Goal: Download file/media

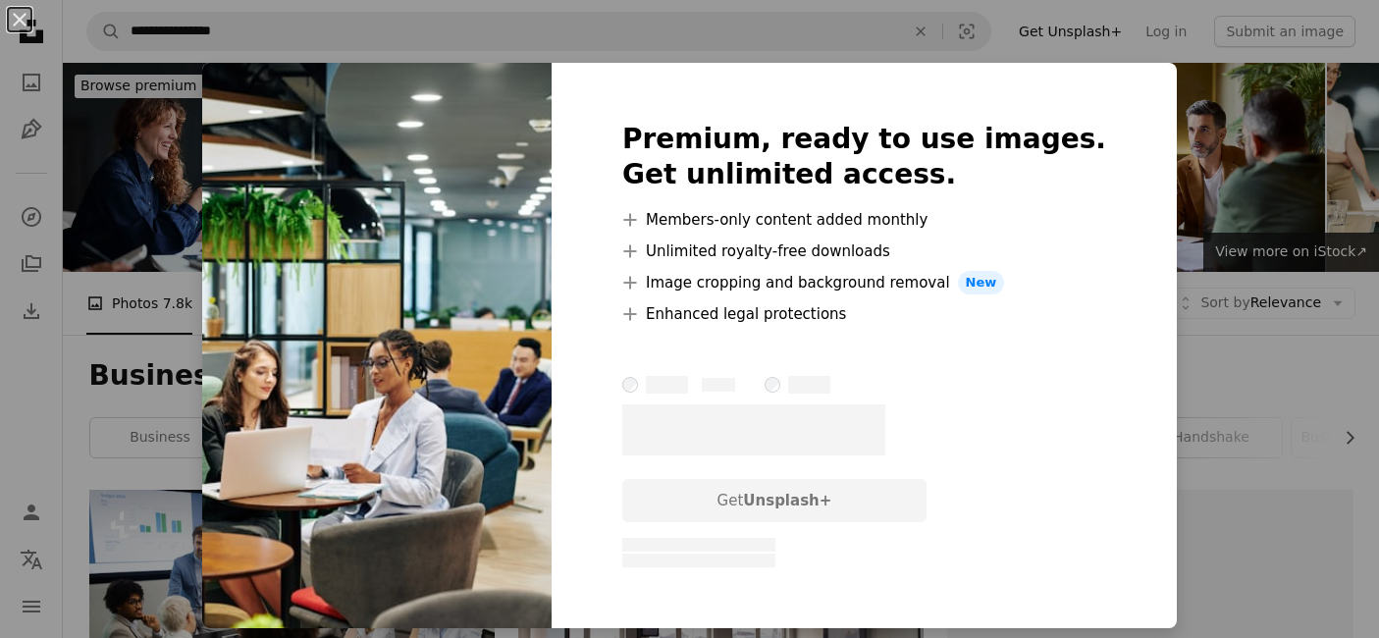
scroll to position [8997, 0]
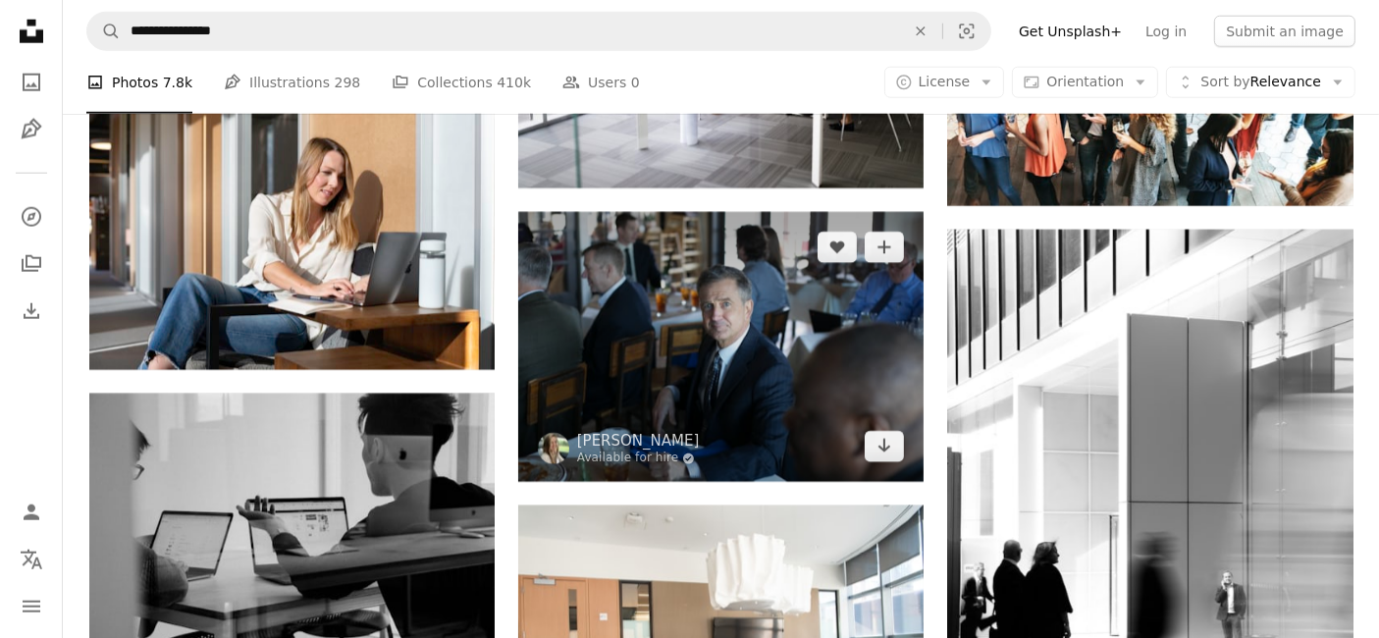
scroll to position [9659, 0]
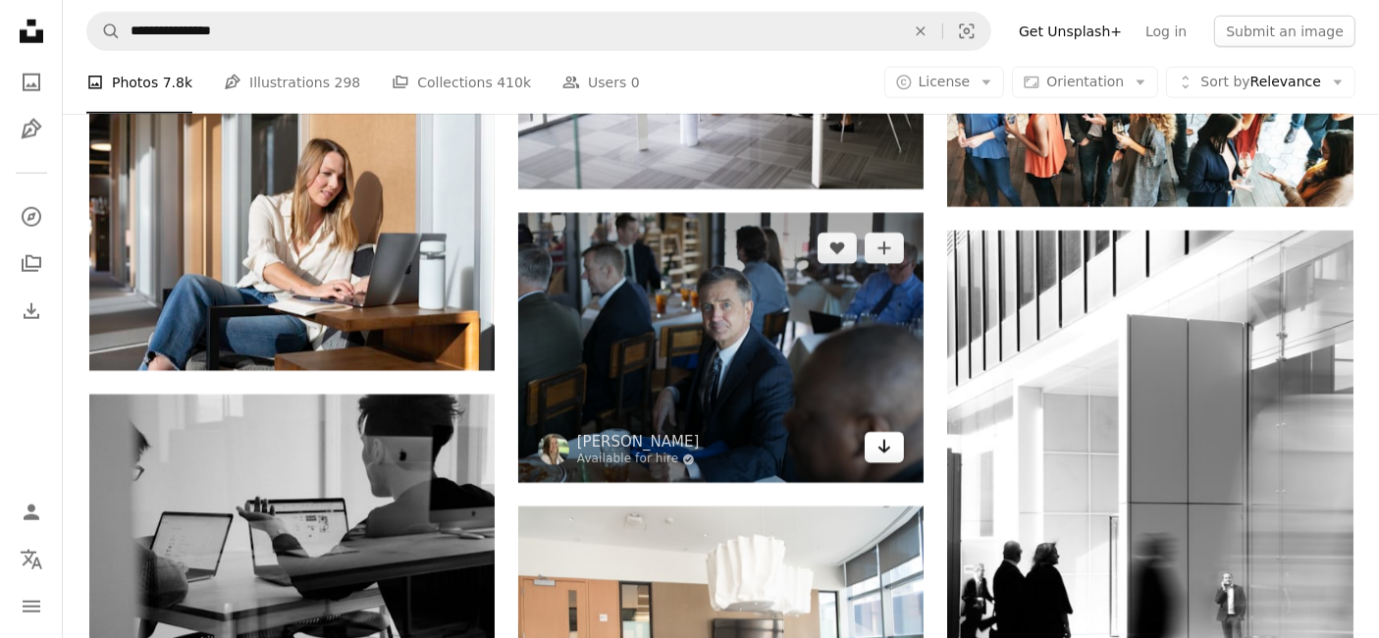
click at [880, 448] on icon "Arrow pointing down" at bounding box center [884, 447] width 16 height 24
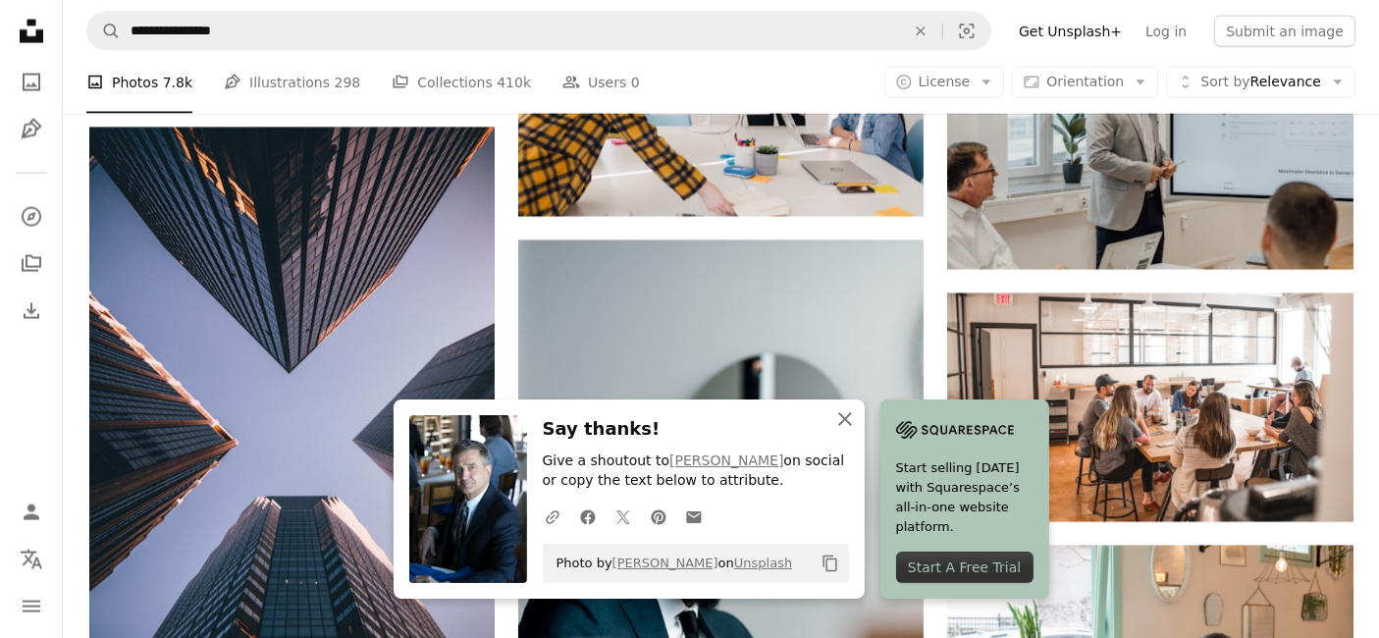
click at [840, 424] on icon "button" at bounding box center [845, 419] width 14 height 14
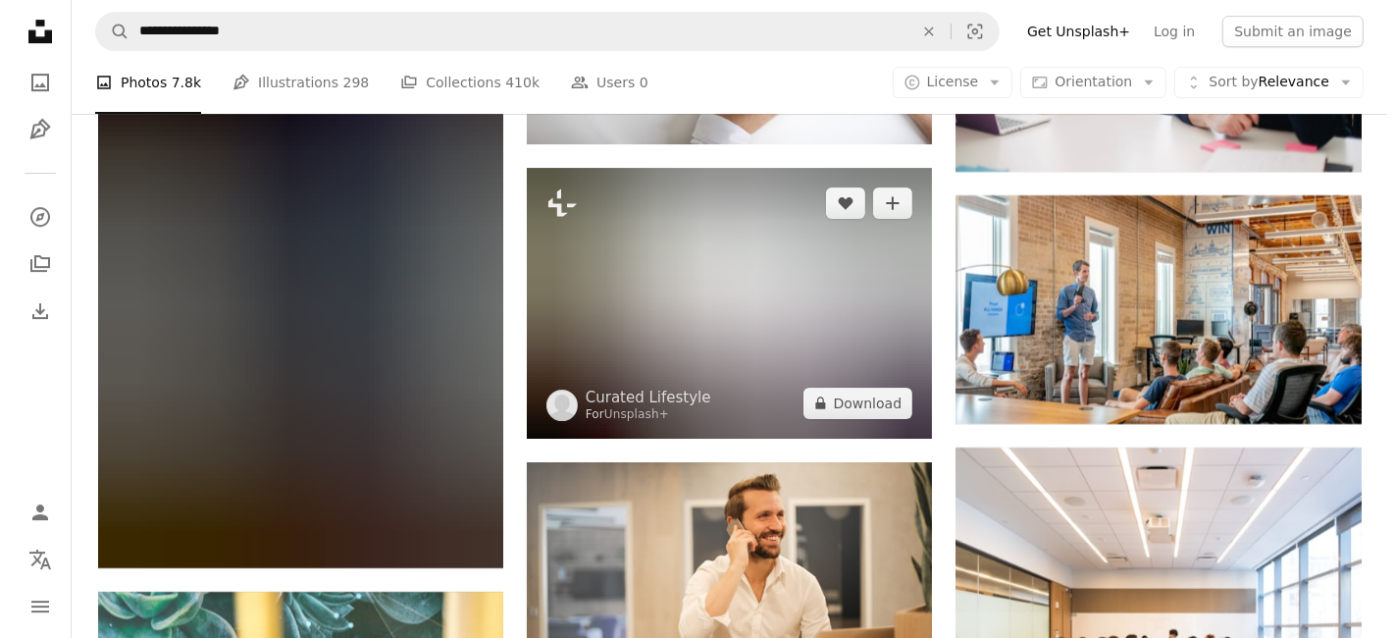
scroll to position [21385, 0]
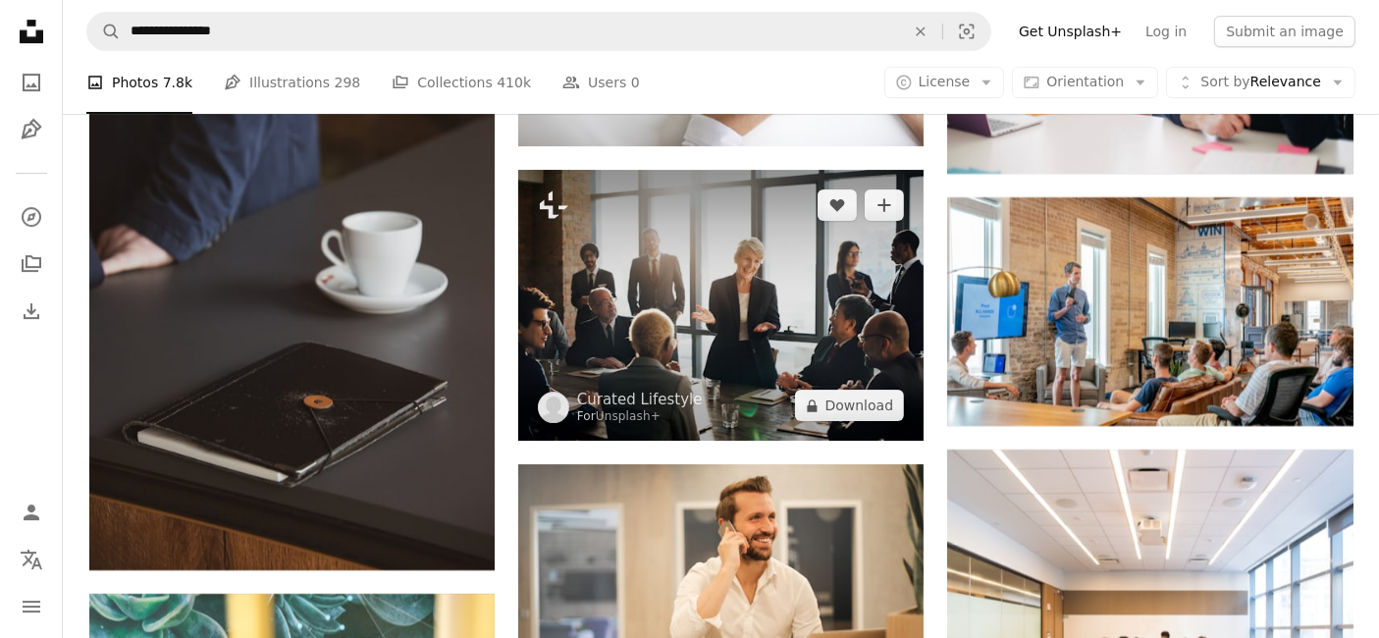
click at [845, 306] on img at bounding box center [720, 305] width 405 height 271
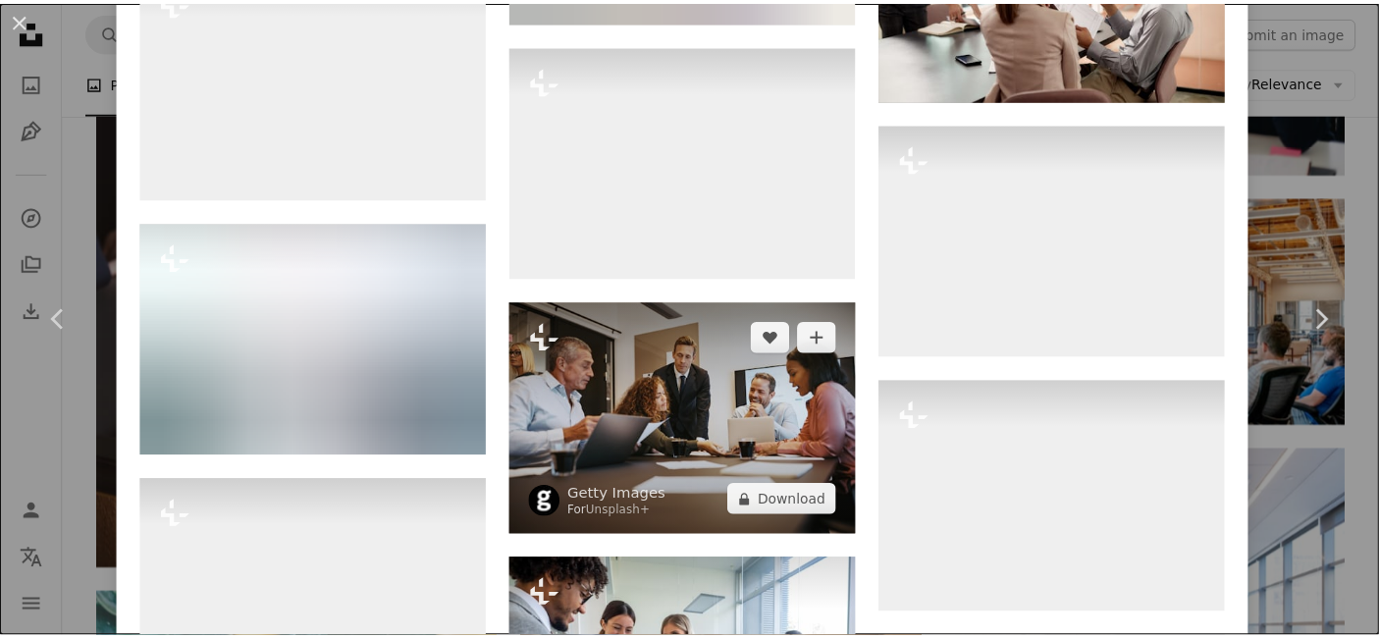
scroll to position [7835, 0]
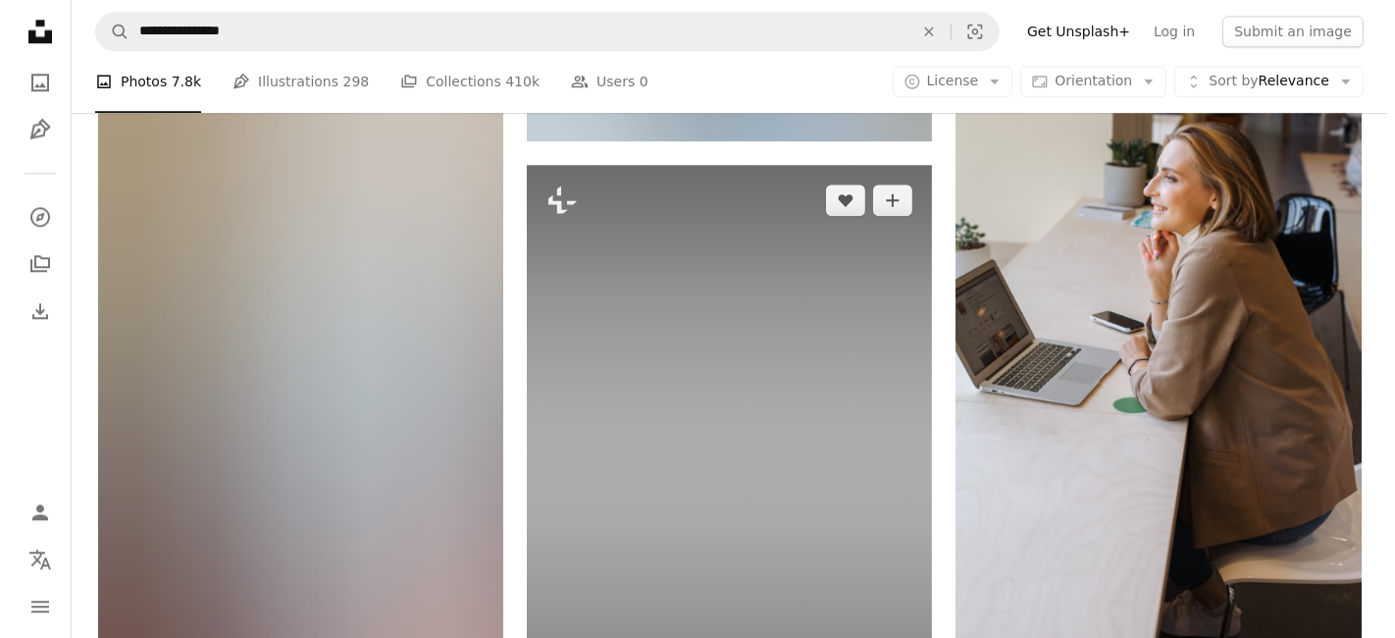
scroll to position [27644, 0]
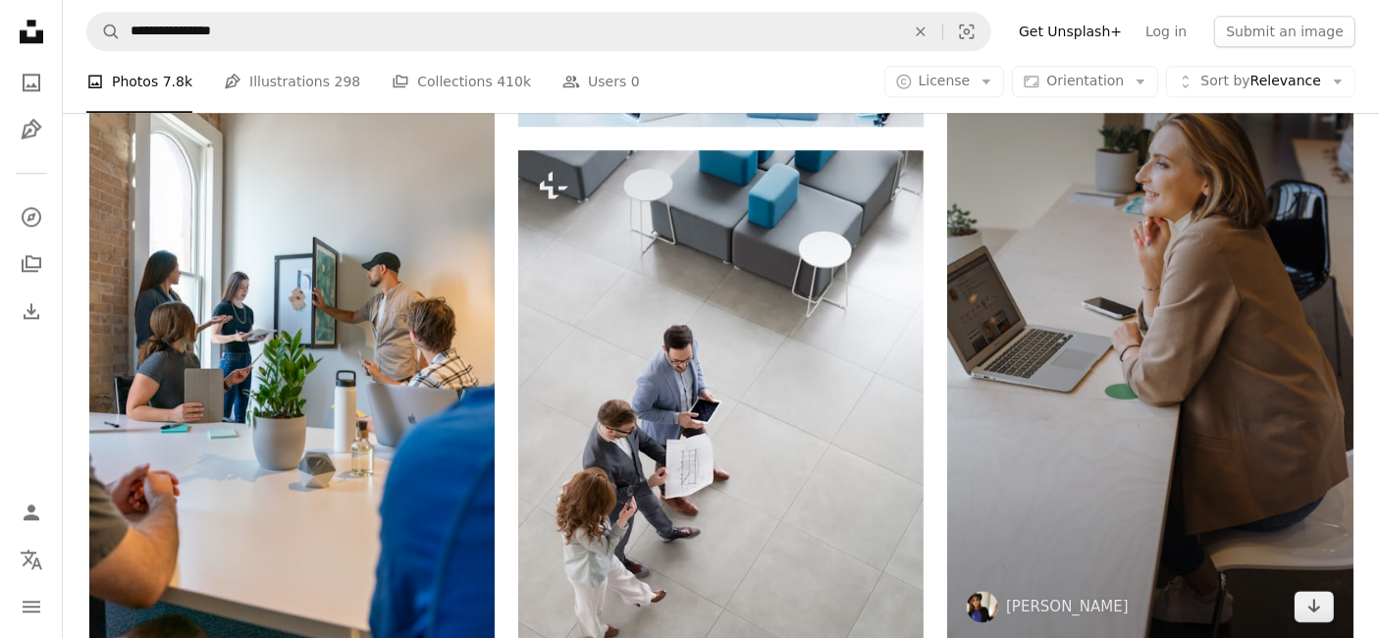
click at [1084, 362] on img at bounding box center [1149, 337] width 405 height 608
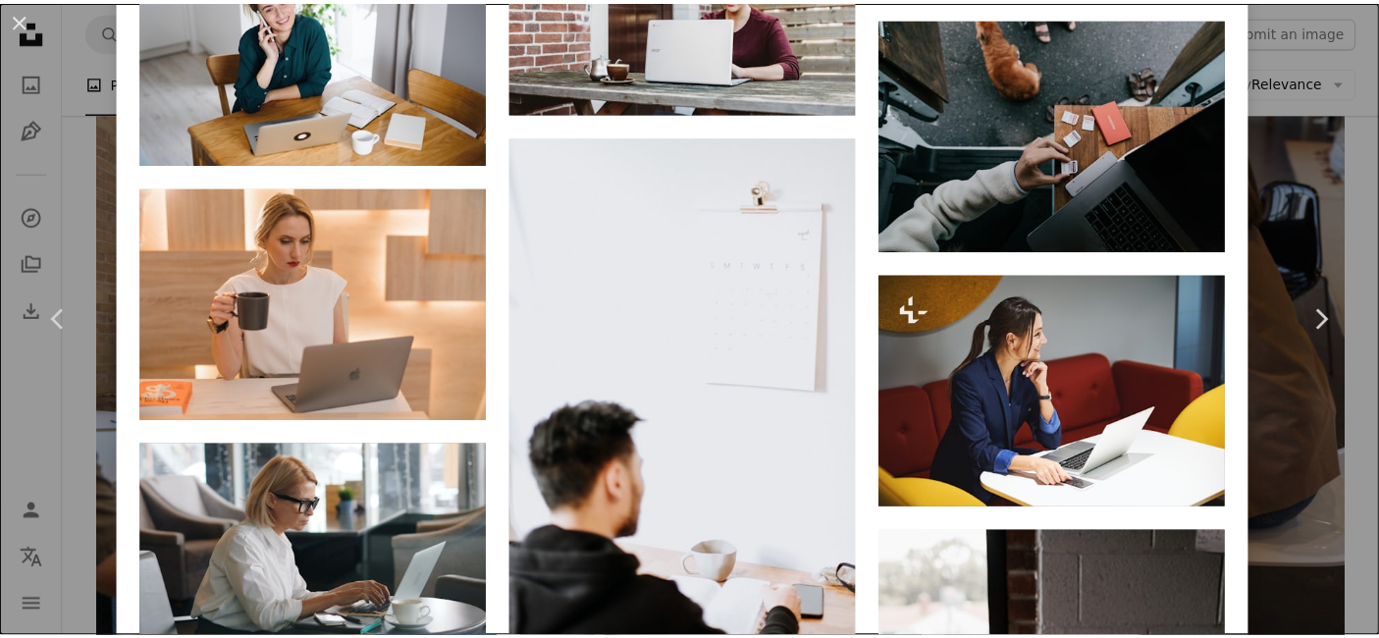
scroll to position [11767, 0]
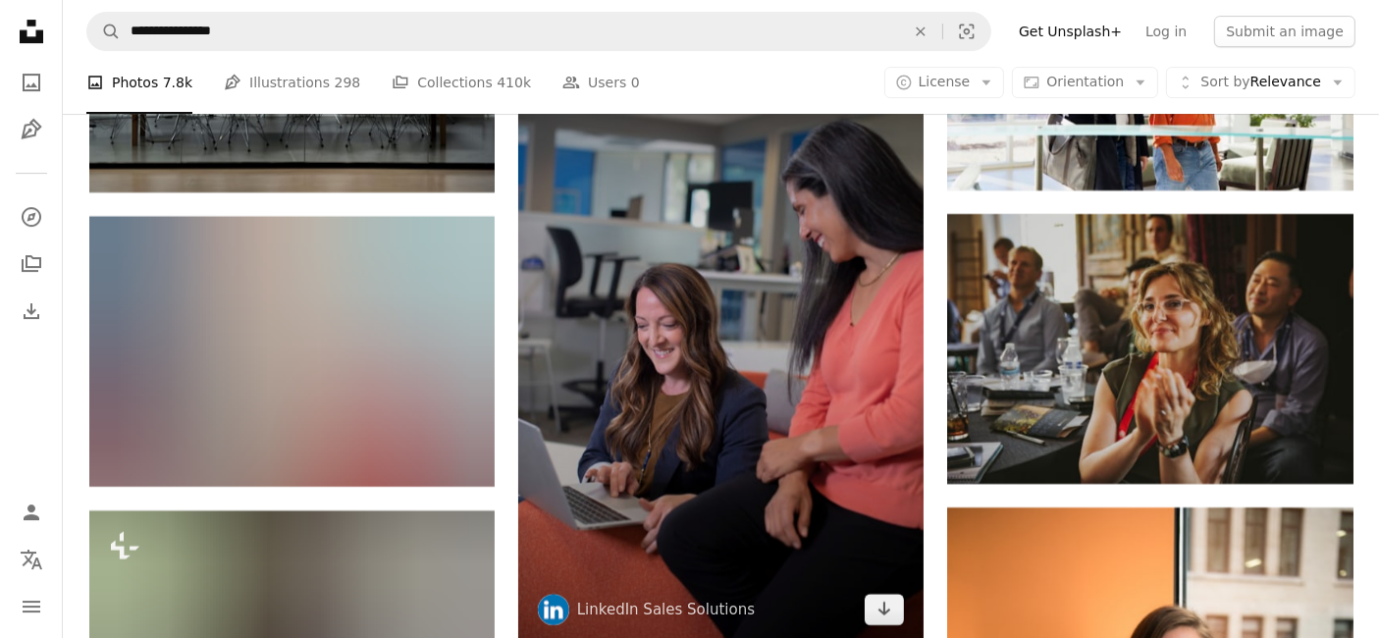
scroll to position [28979, 0]
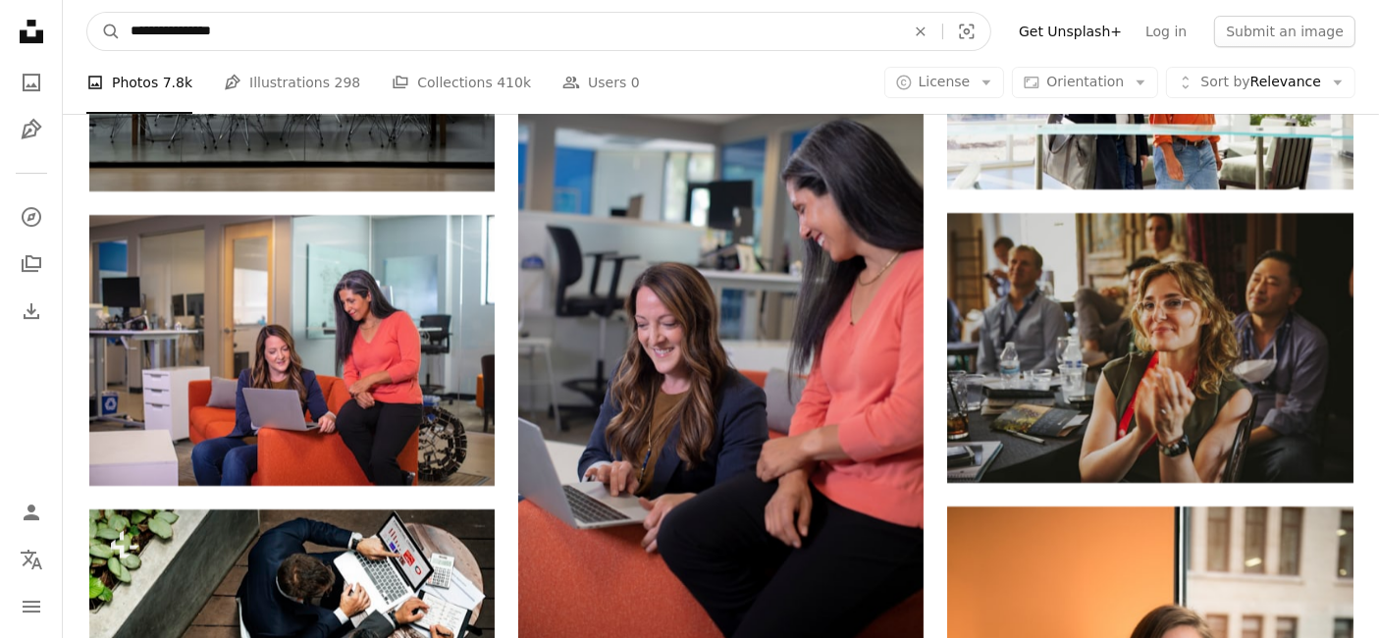
drag, startPoint x: 321, startPoint y: 24, endPoint x: 0, endPoint y: 15, distance: 321.0
type input "**********"
click at [87, 13] on button "A magnifying glass" at bounding box center [103, 31] width 33 height 37
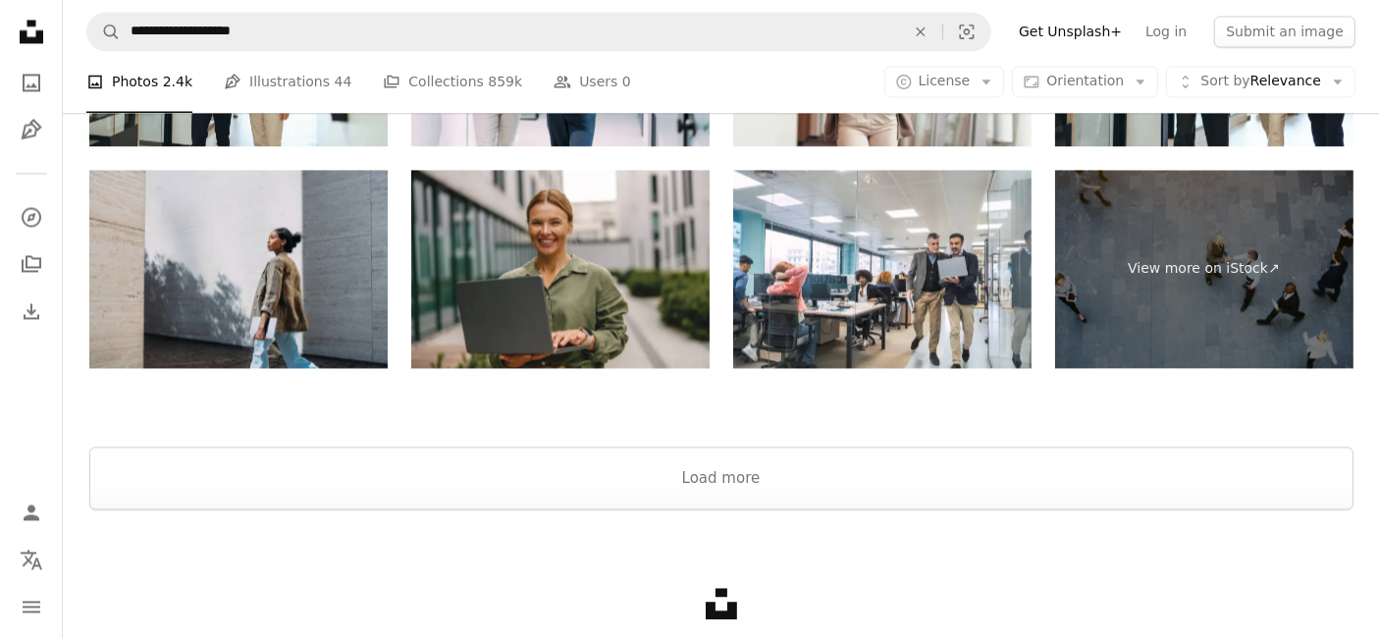
scroll to position [4120, 0]
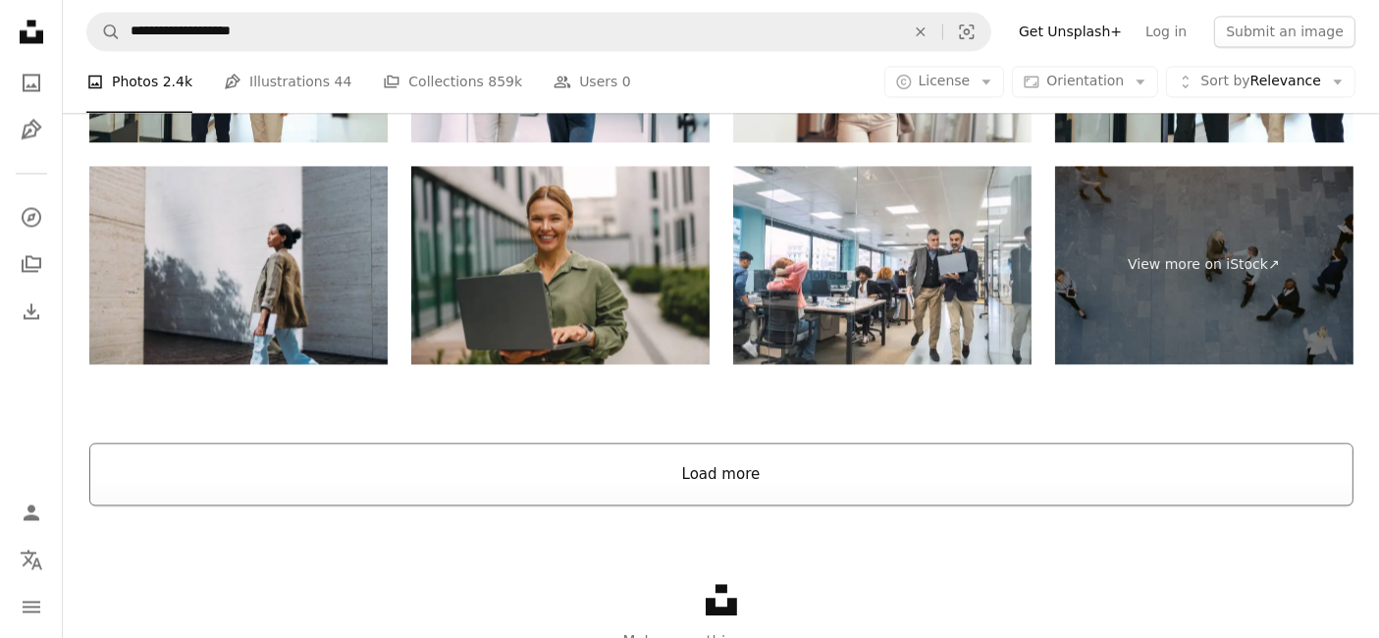
click at [753, 477] on button "Load more" at bounding box center [721, 474] width 1264 height 63
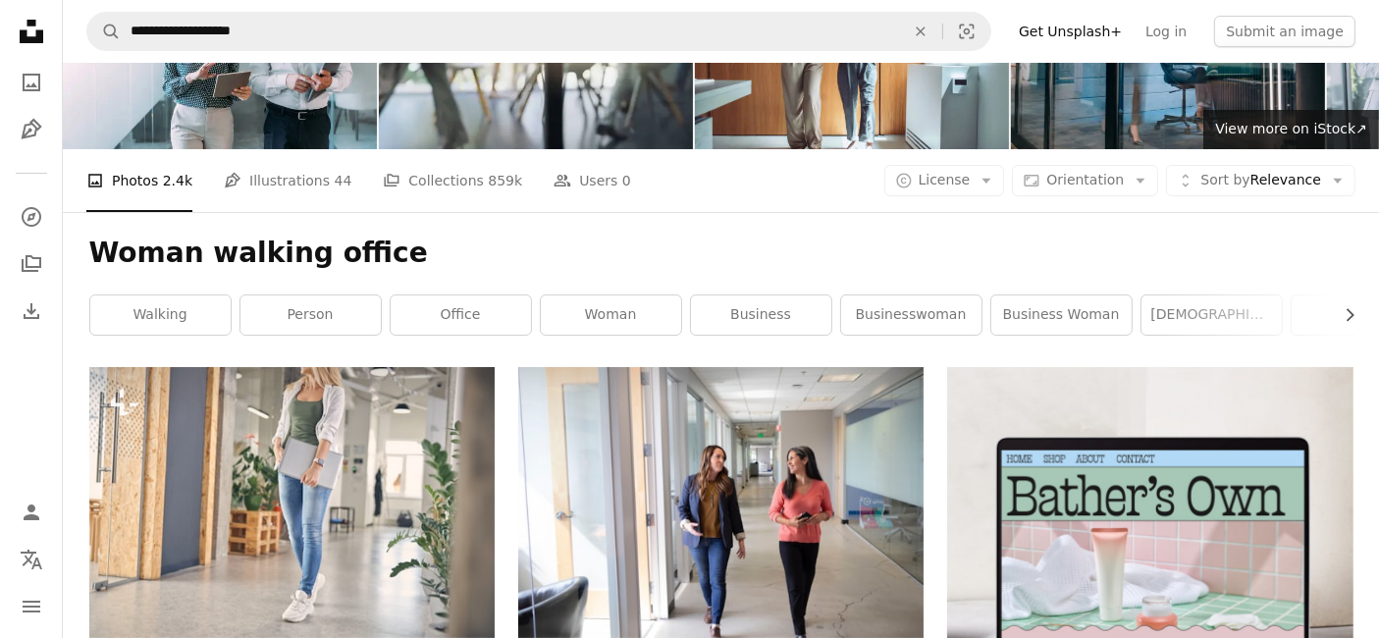
scroll to position [0, 0]
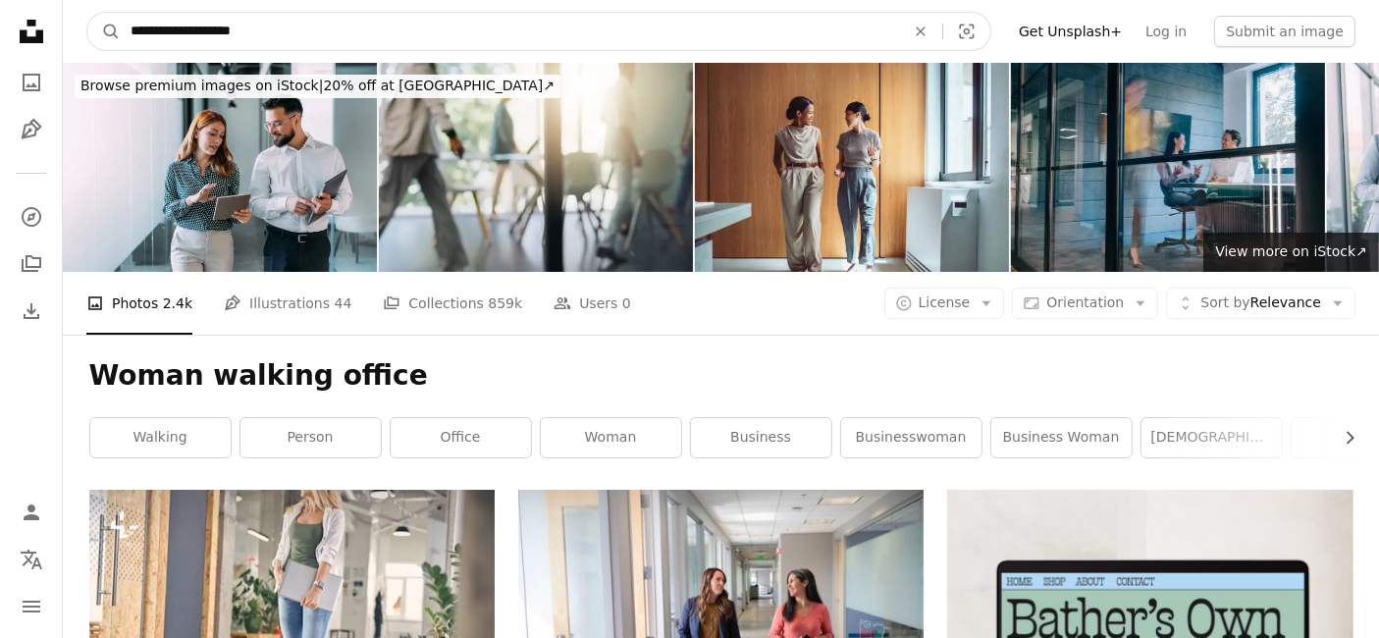
click at [158, 29] on input "**********" at bounding box center [510, 31] width 778 height 37
type input "**********"
click button "A magnifying glass" at bounding box center [103, 31] width 33 height 37
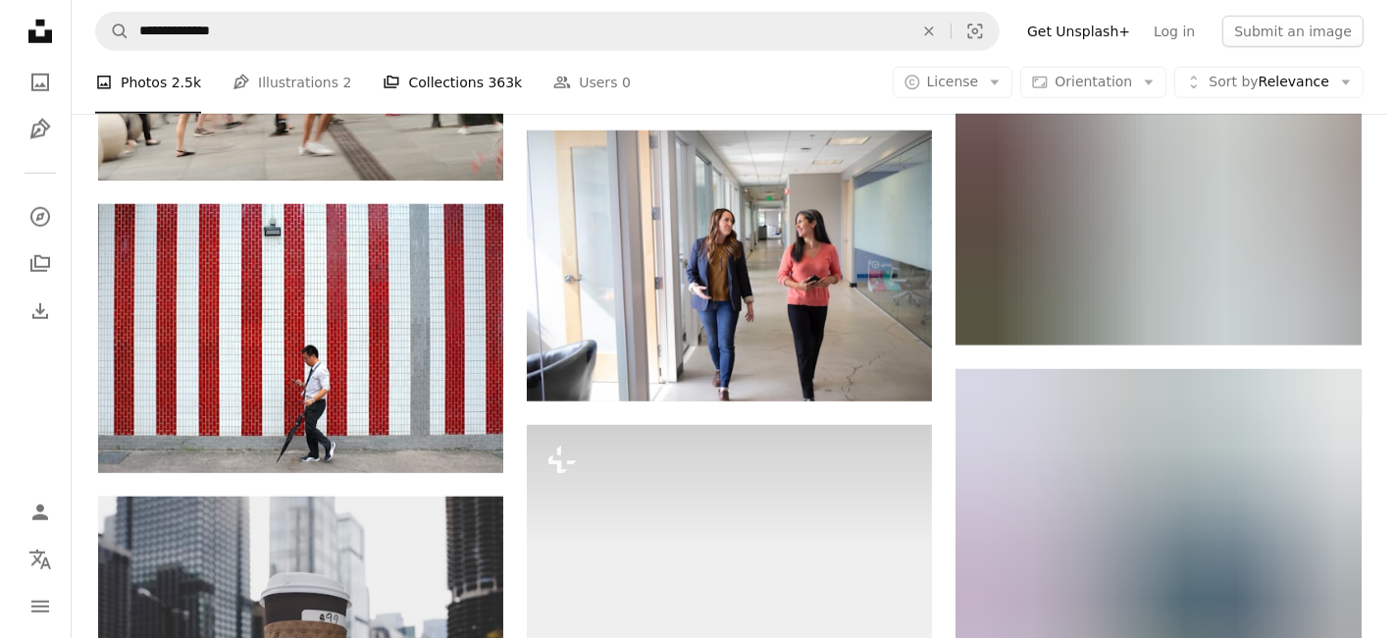
scroll to position [1802, 0]
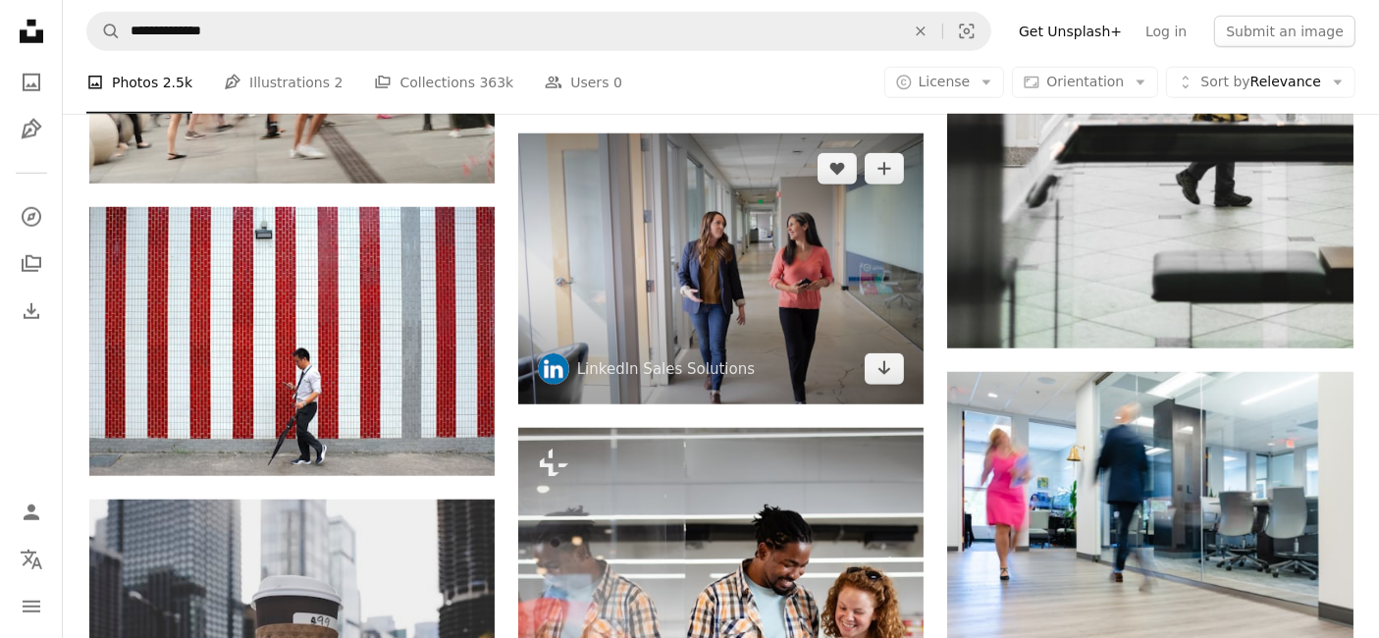
click at [737, 322] on img at bounding box center [720, 268] width 405 height 270
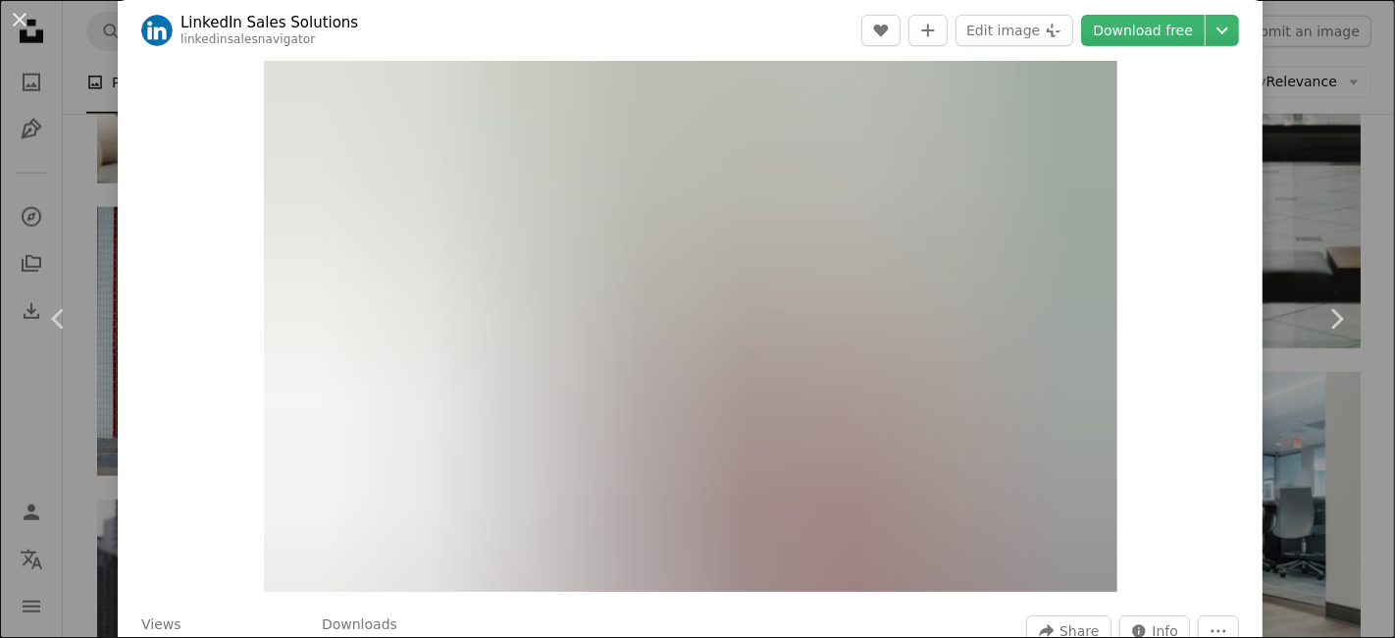
scroll to position [63, 0]
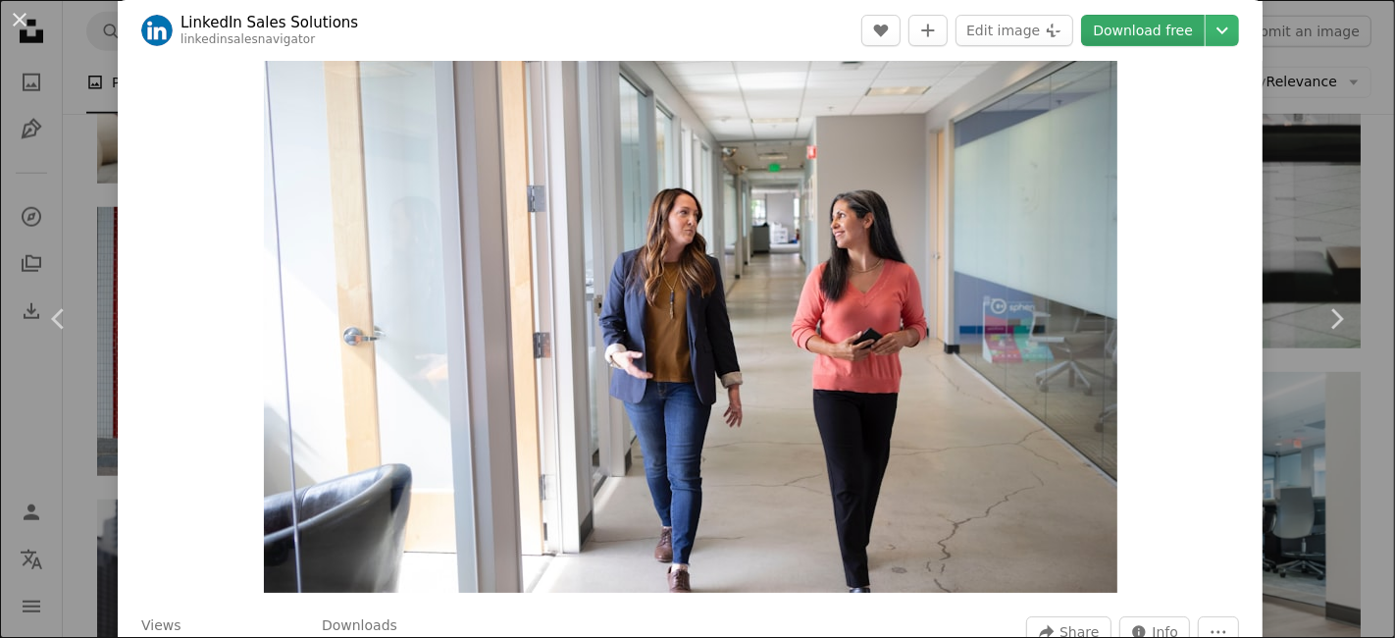
click at [1138, 37] on link "Download free" at bounding box center [1143, 30] width 124 height 31
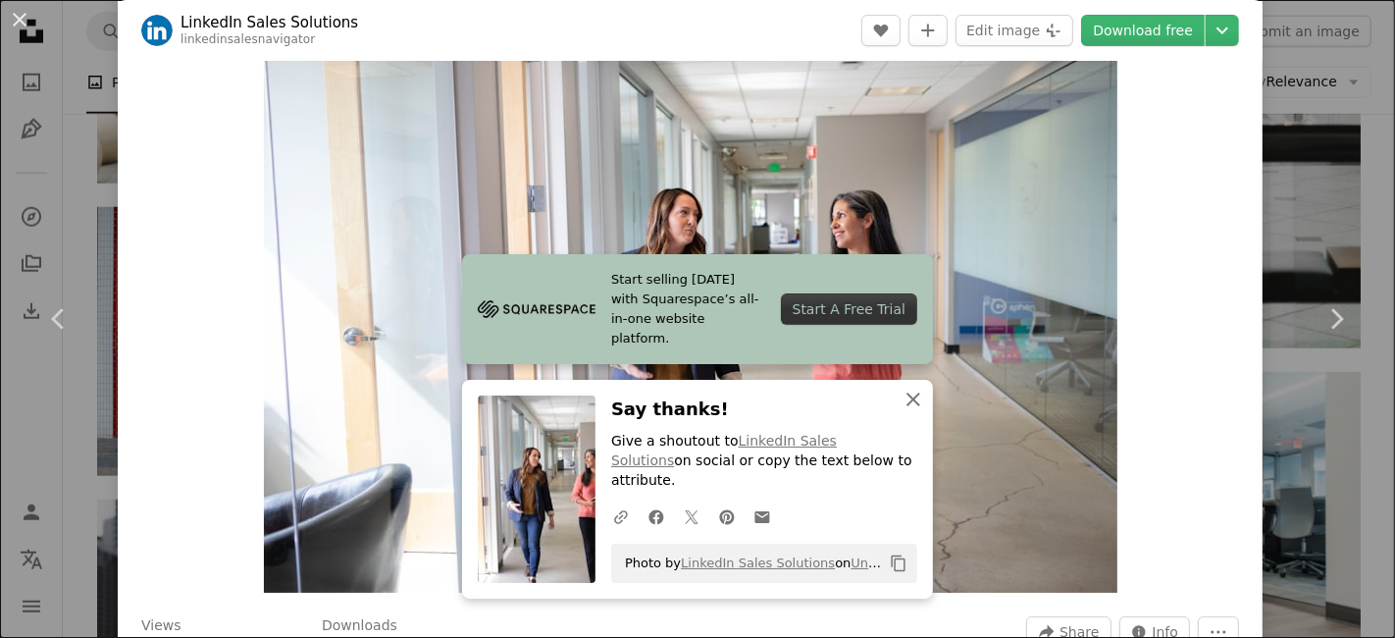
click at [919, 419] on button "An X shape Close" at bounding box center [913, 399] width 39 height 39
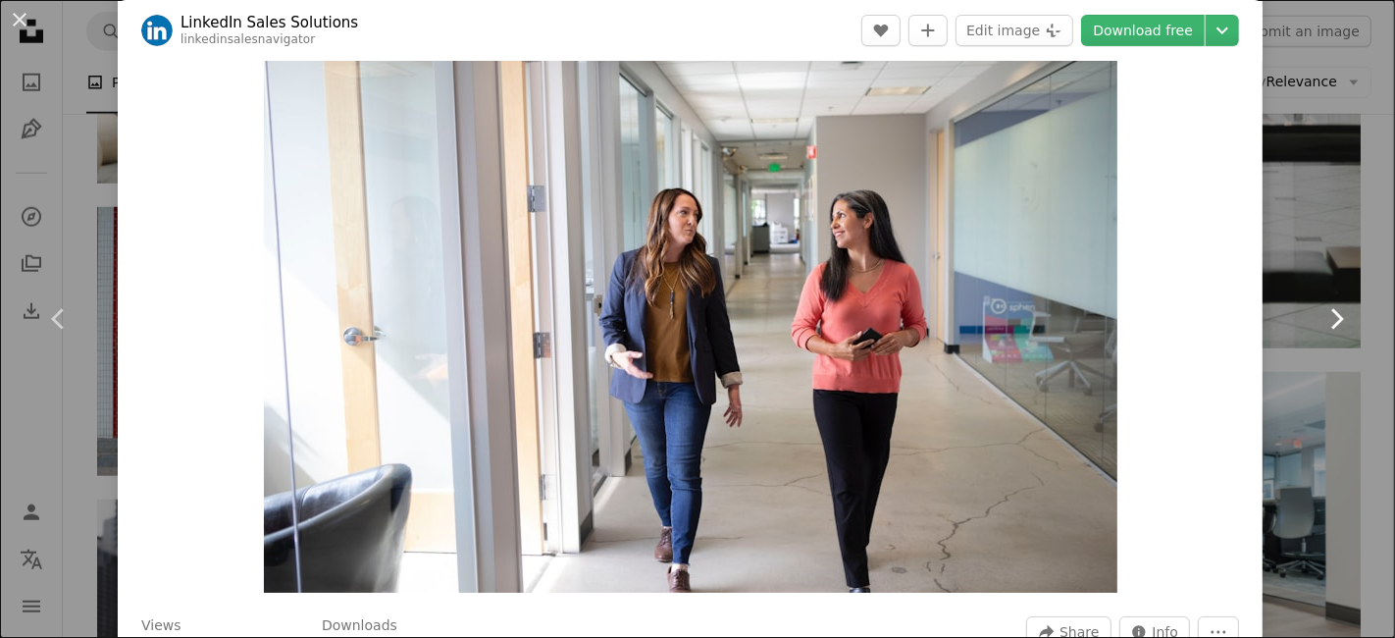
click at [1296, 377] on link "Chevron right" at bounding box center [1336, 319] width 118 height 188
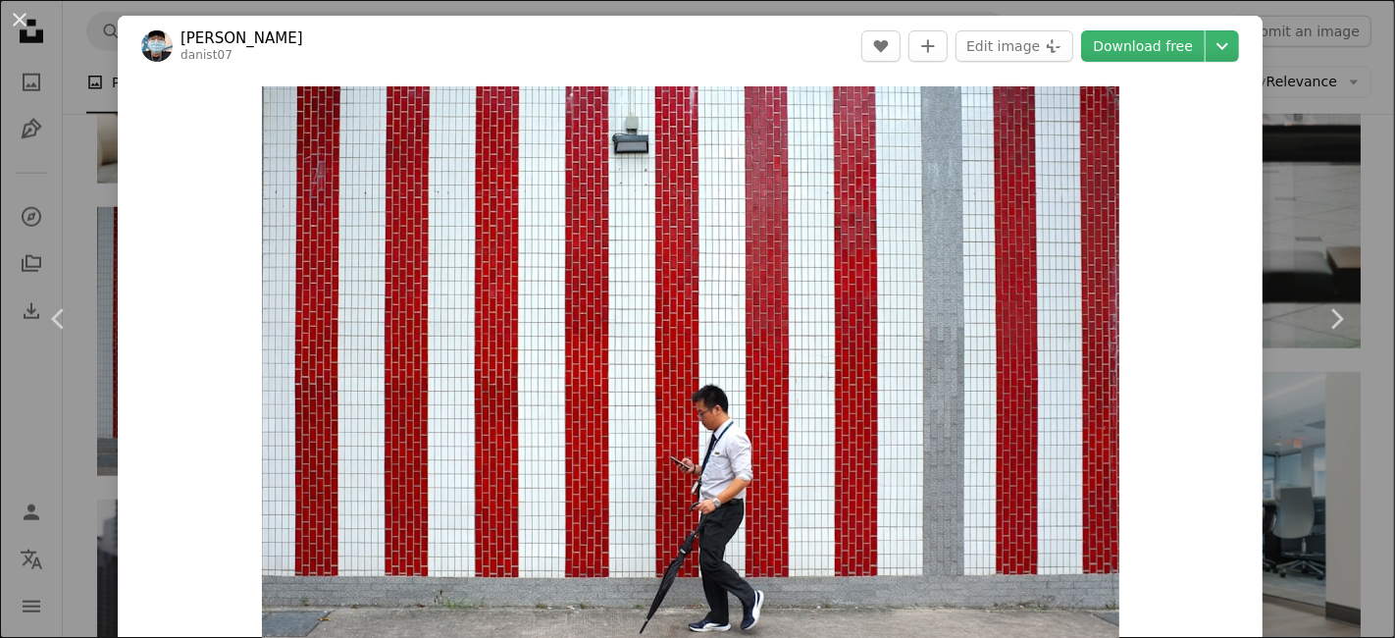
click at [1273, 21] on div "An X shape Chevron left Chevron right Danist Soh danist07 A heart A plus sign E…" at bounding box center [697, 319] width 1395 height 638
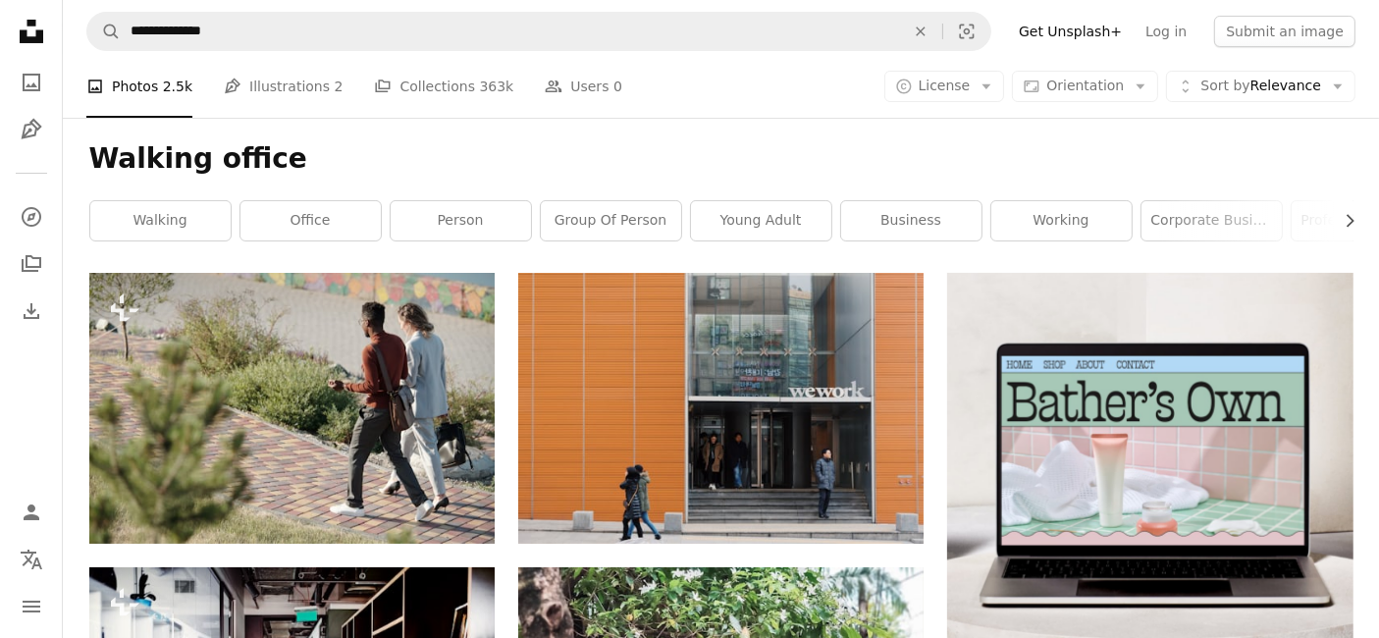
scroll to position [218, 0]
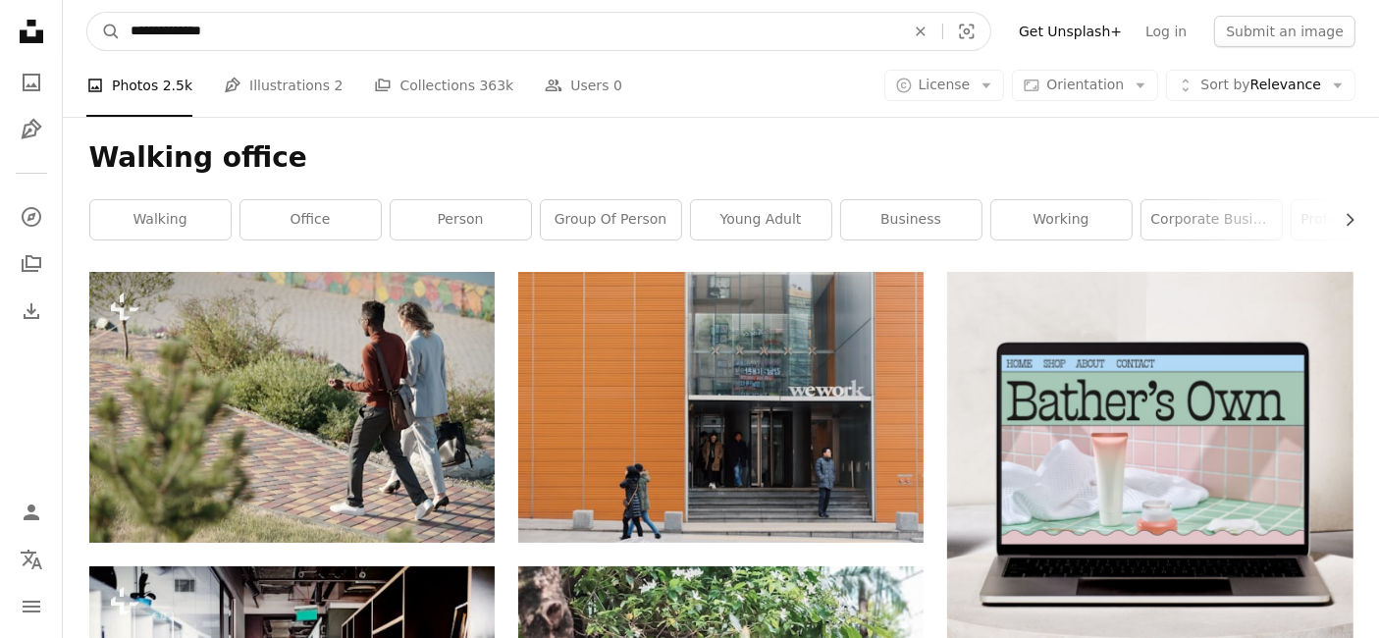
click at [162, 37] on input "**********" at bounding box center [510, 31] width 778 height 37
type input "******"
click button "A magnifying glass" at bounding box center [103, 31] width 33 height 37
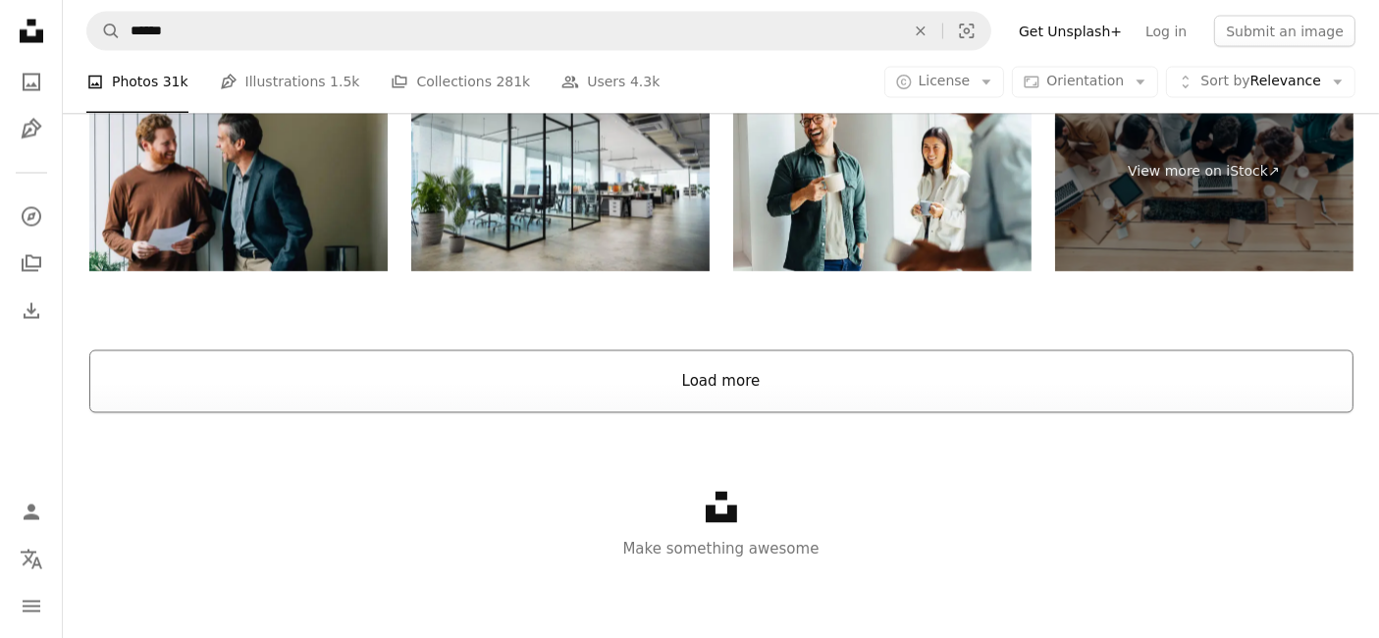
click at [711, 407] on button "Load more" at bounding box center [721, 381] width 1264 height 63
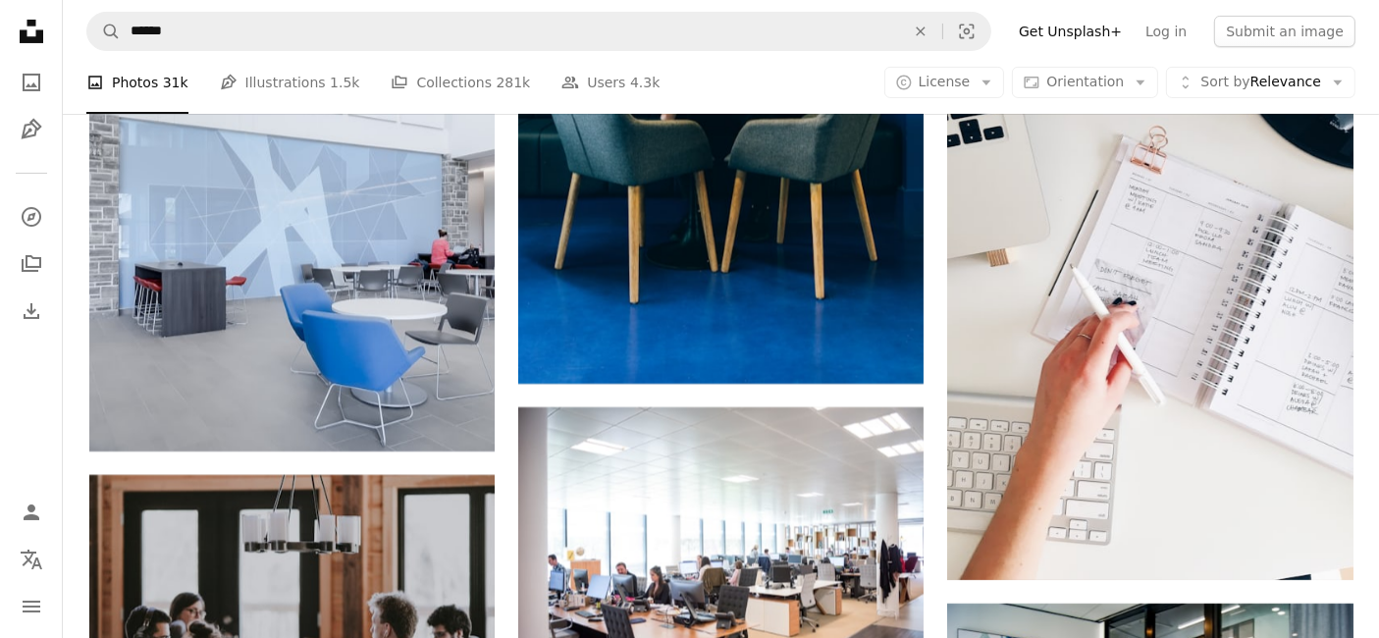
scroll to position [7894, 0]
